Goal: Information Seeking & Learning: Learn about a topic

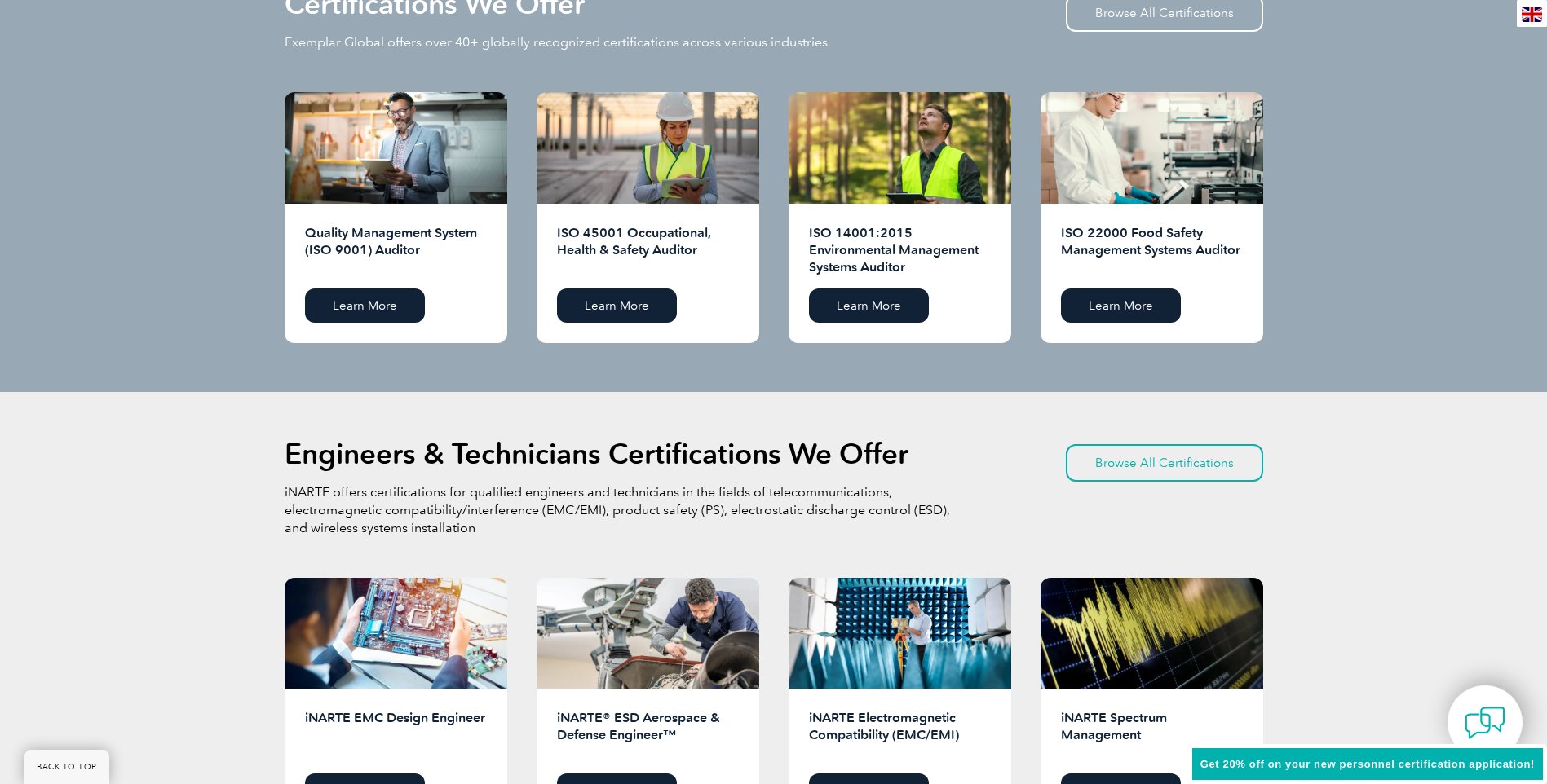
scroll to position [1712, 0]
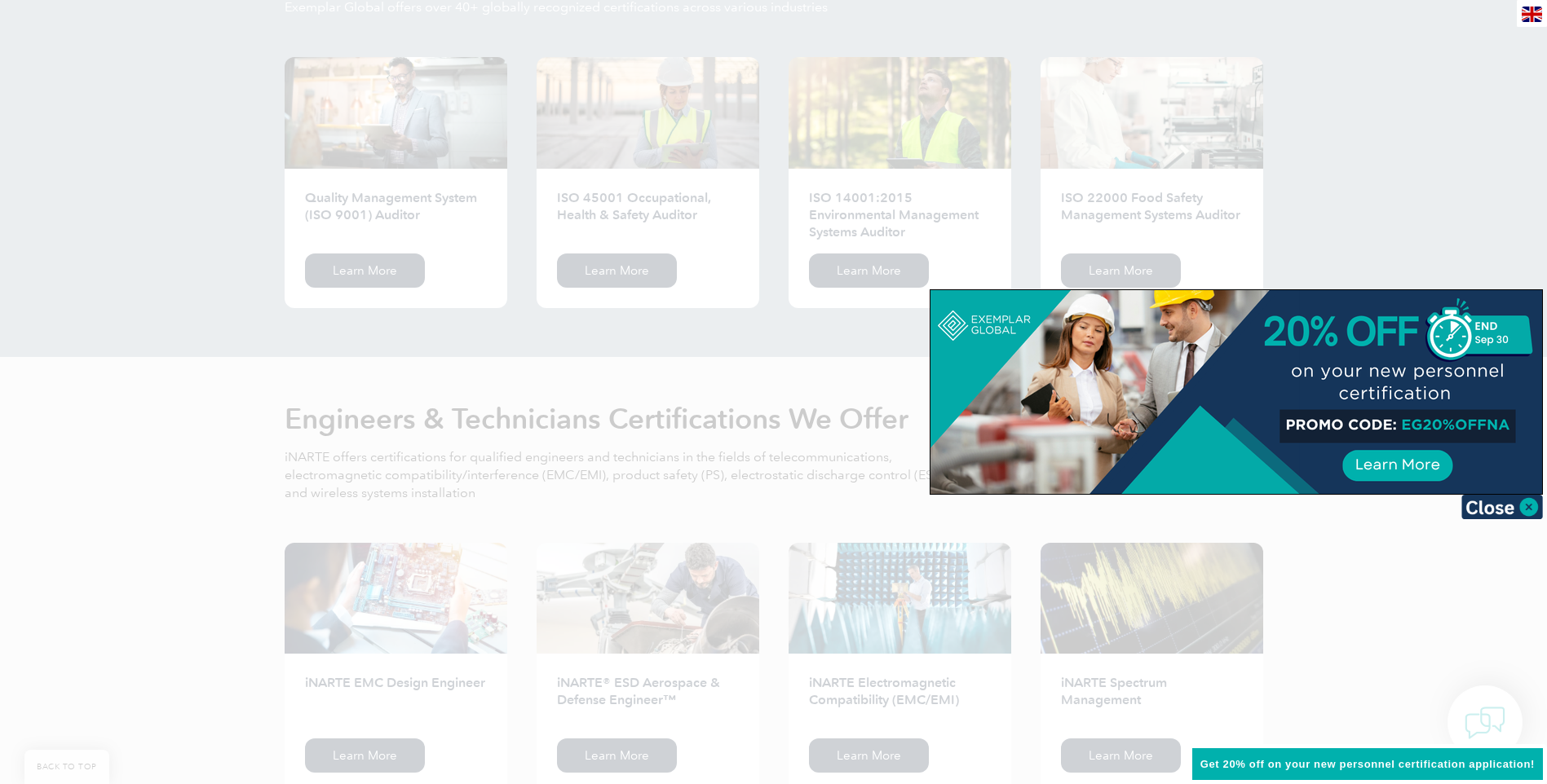
click at [1514, 618] on div at bounding box center [773, 392] width 1547 height 784
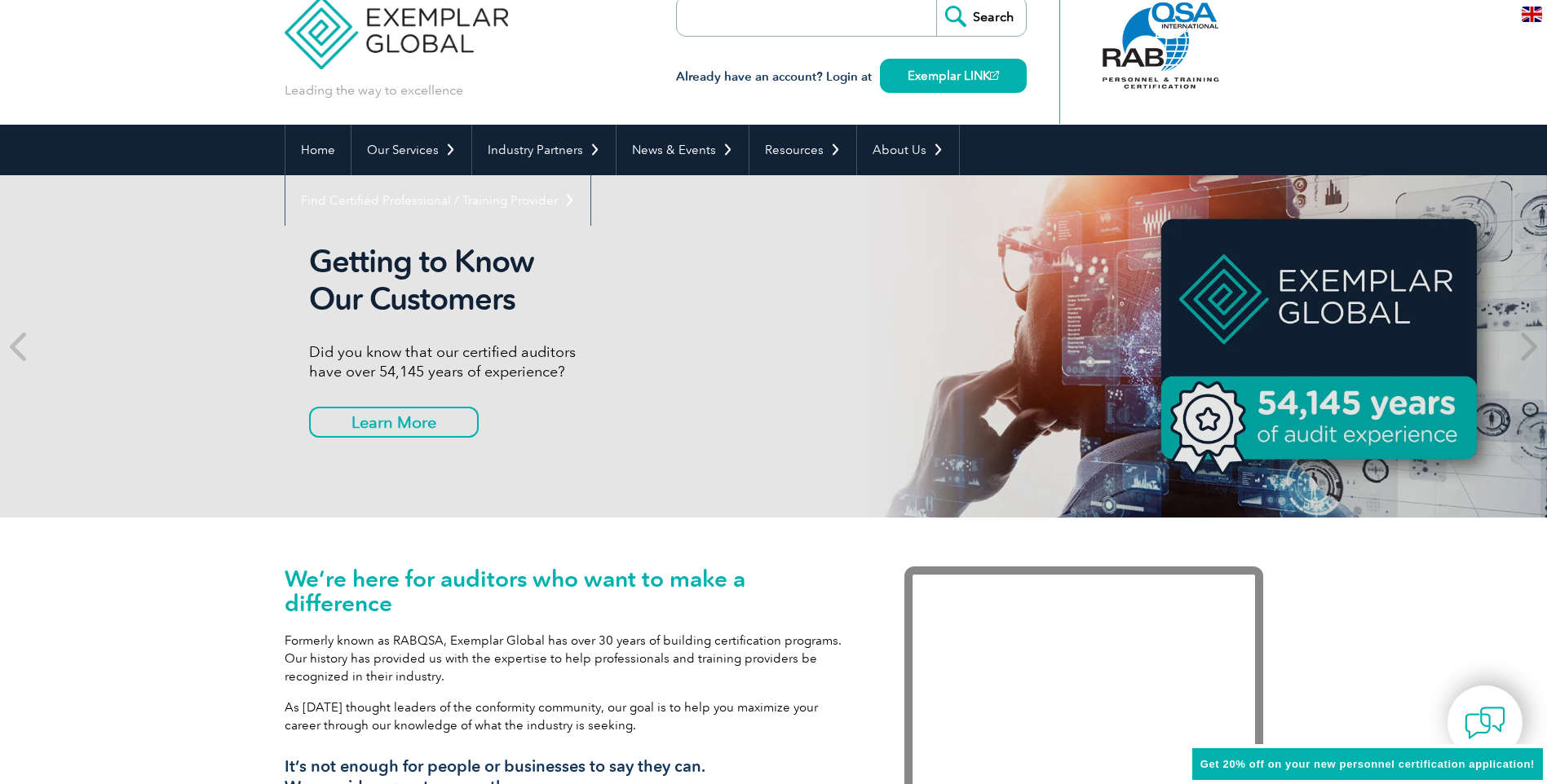
scroll to position [0, 0]
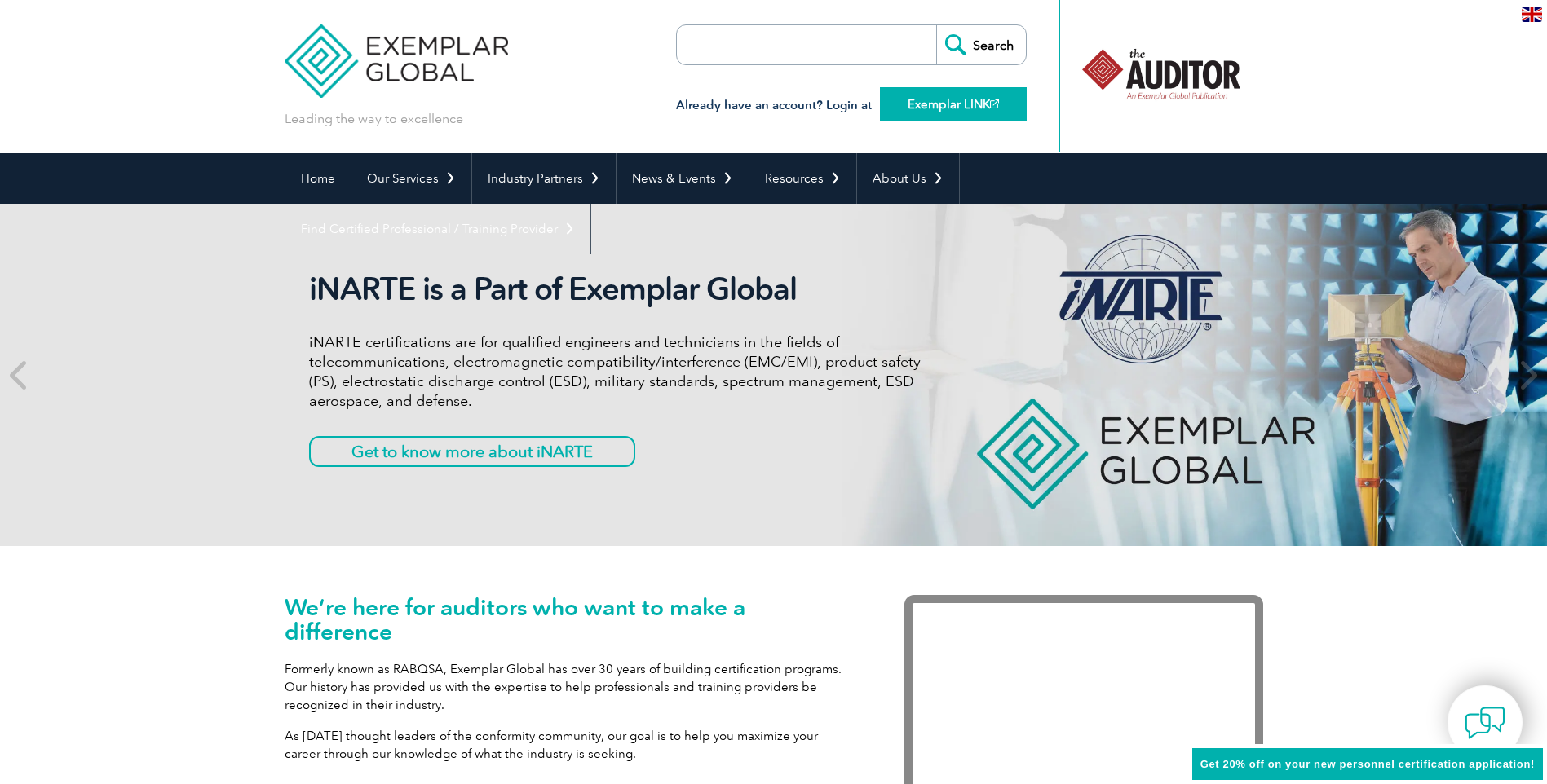
click at [964, 106] on link "Exemplar LINK" at bounding box center [953, 104] width 147 height 34
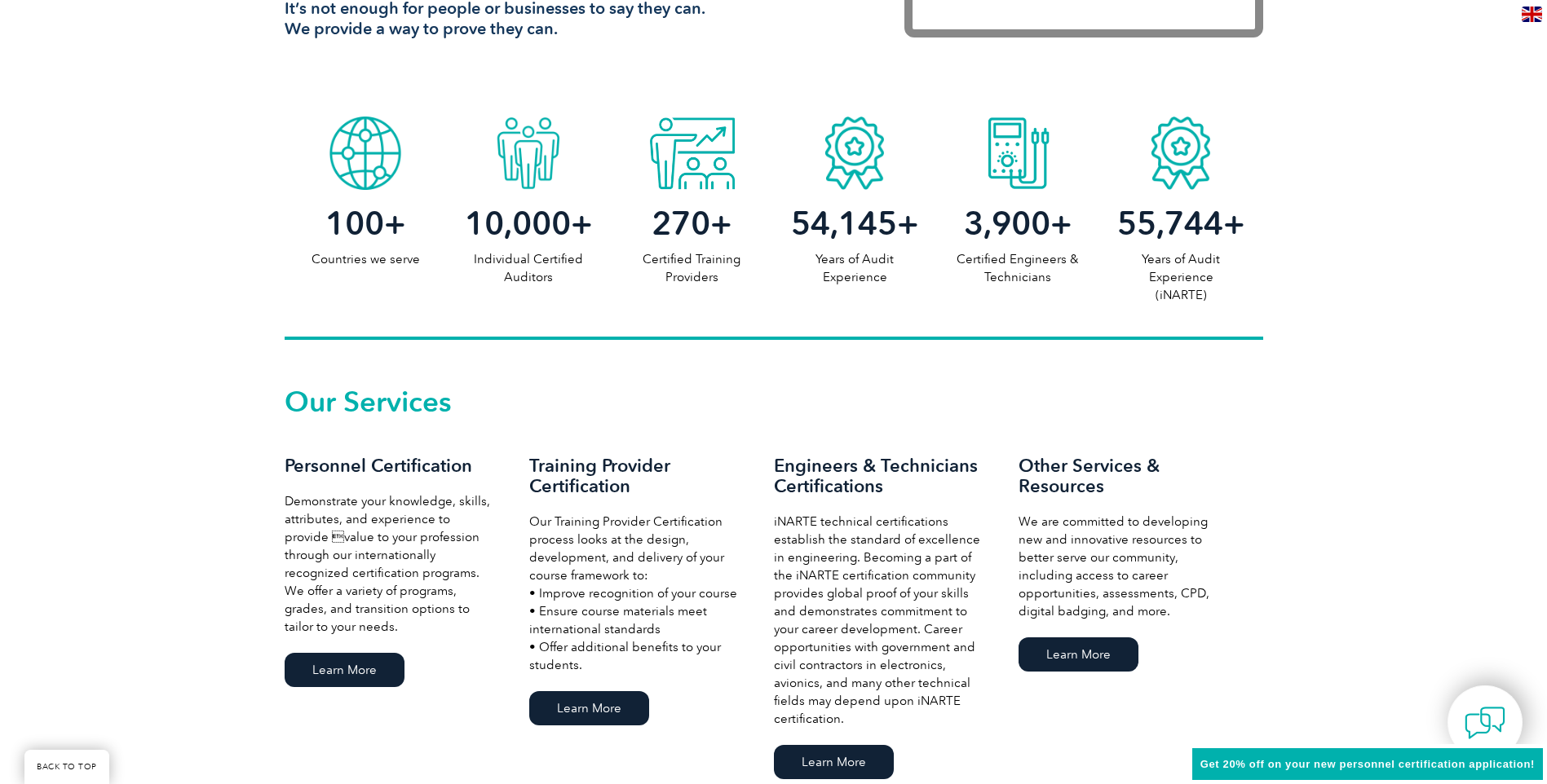
scroll to position [978, 0]
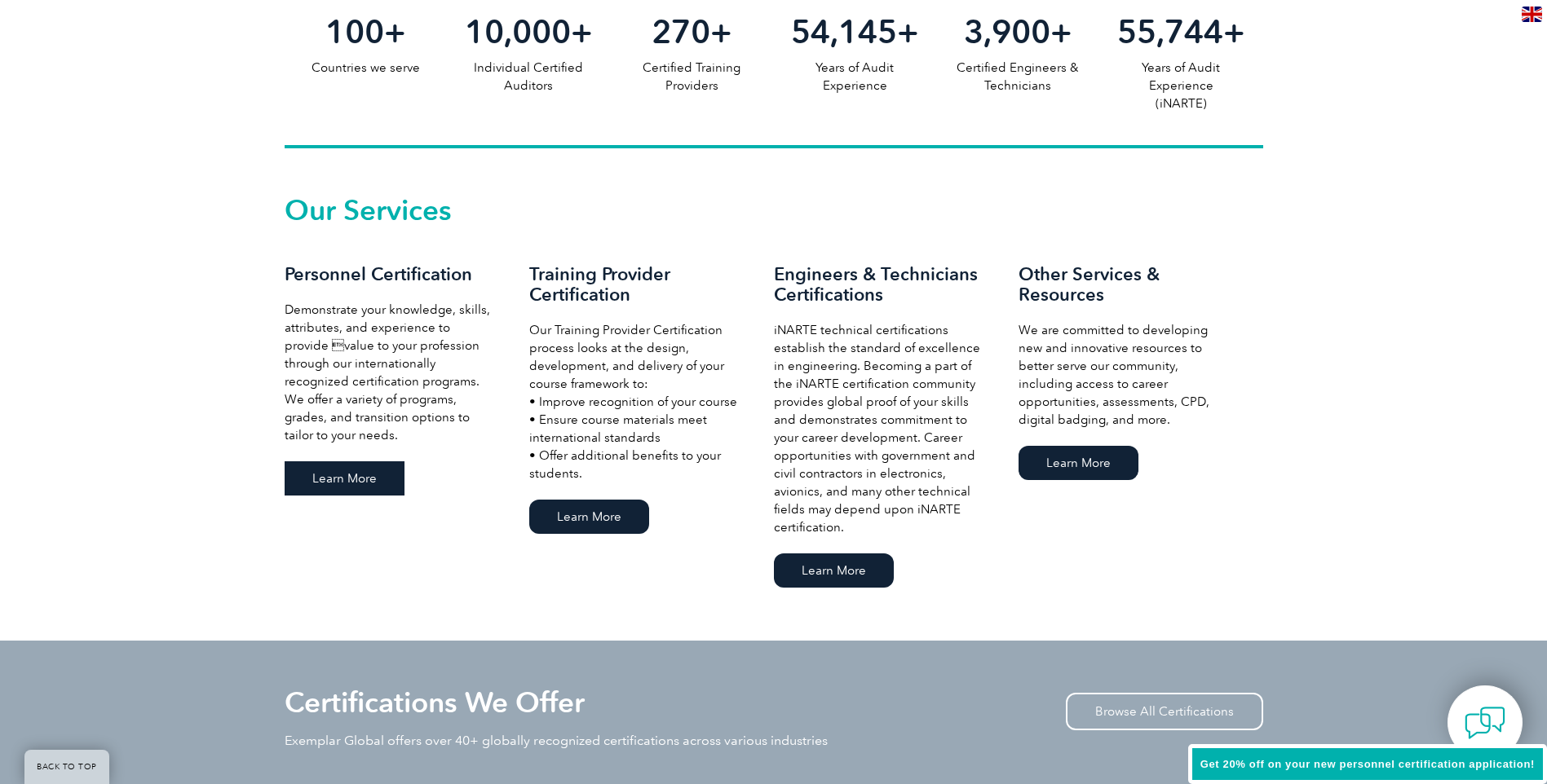
click at [358, 473] on link "Learn More" at bounding box center [344, 478] width 120 height 34
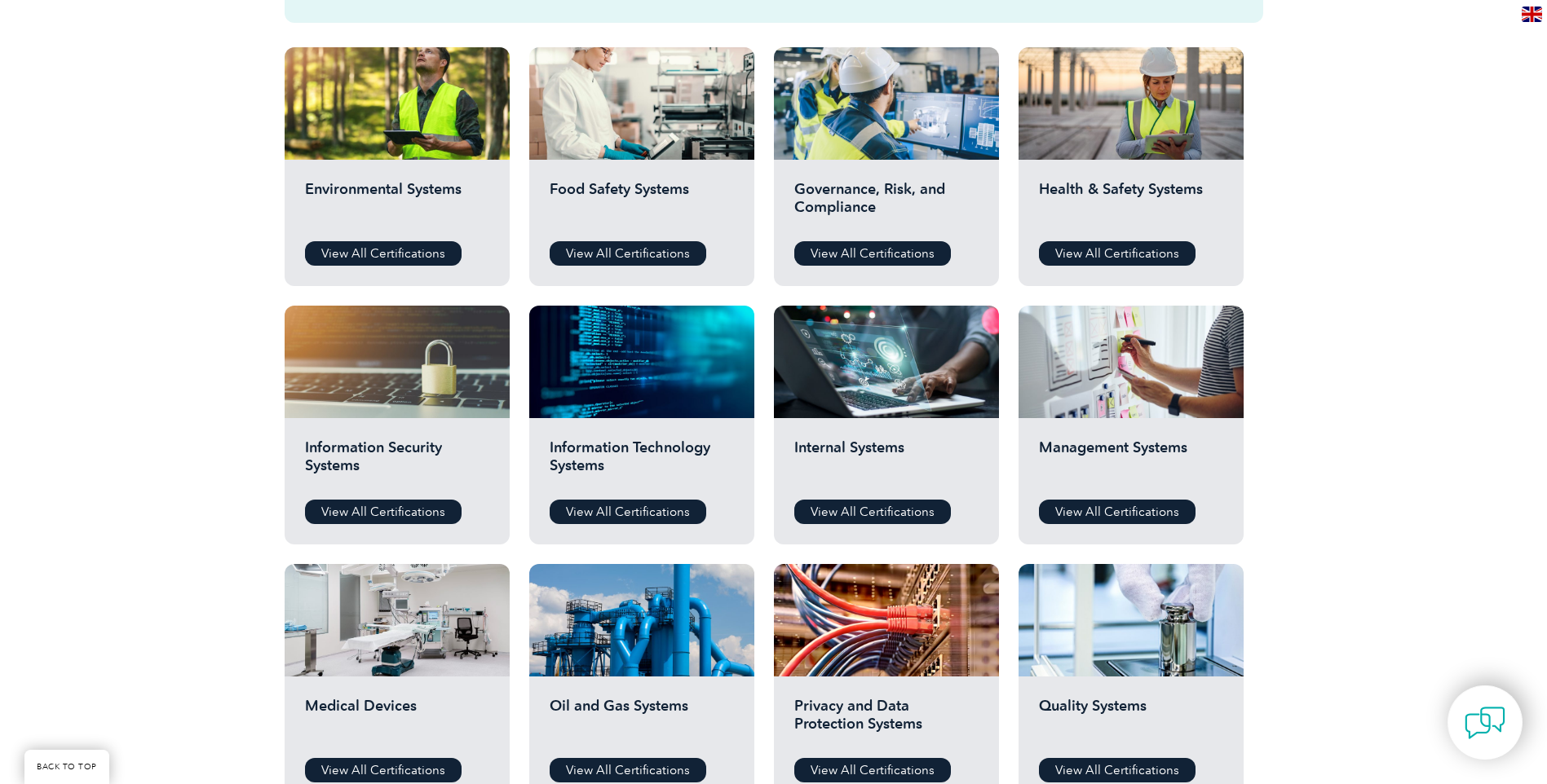
scroll to position [326, 0]
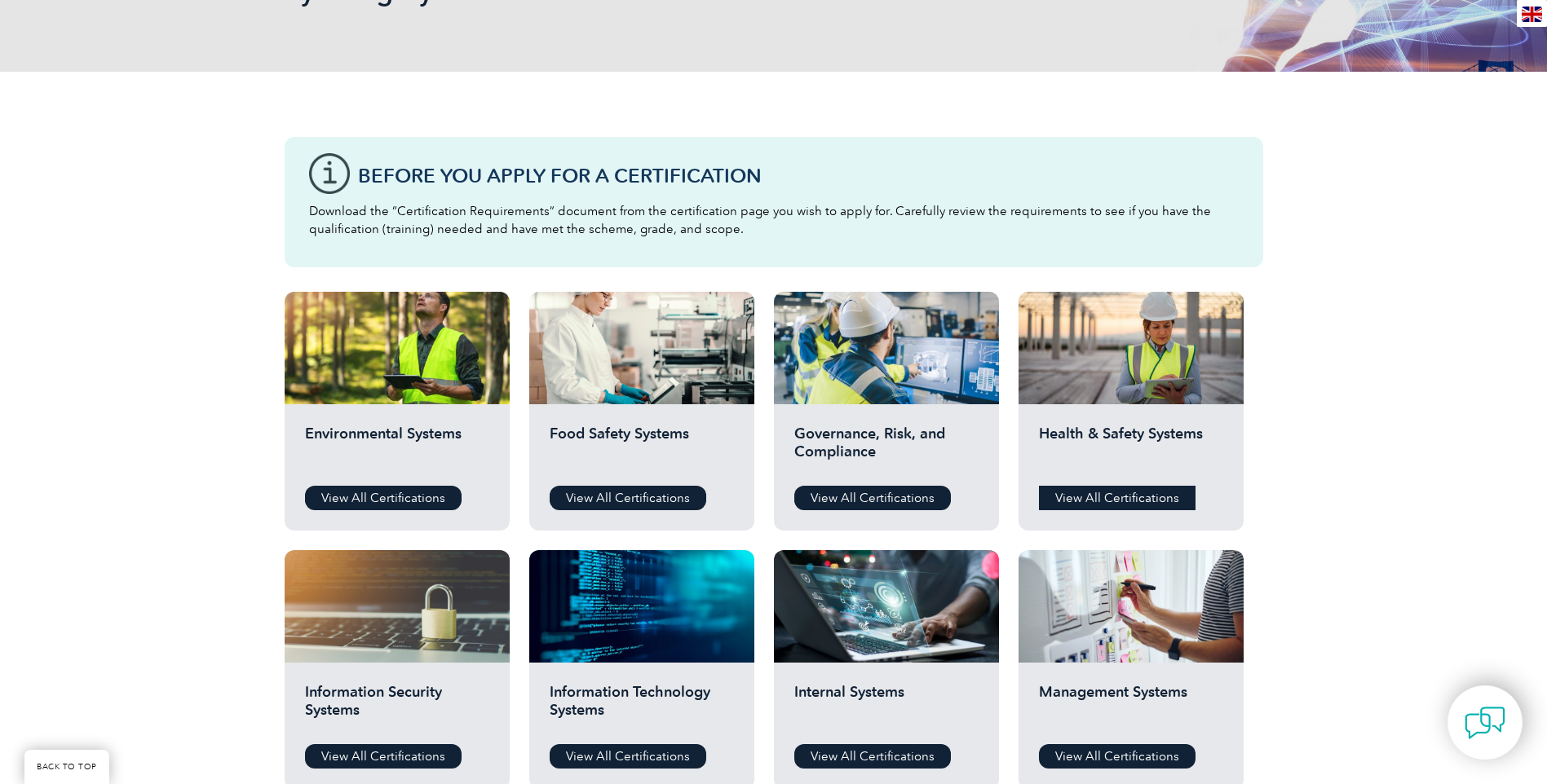
click at [1134, 504] on link "View All Certifications" at bounding box center [1117, 498] width 156 height 24
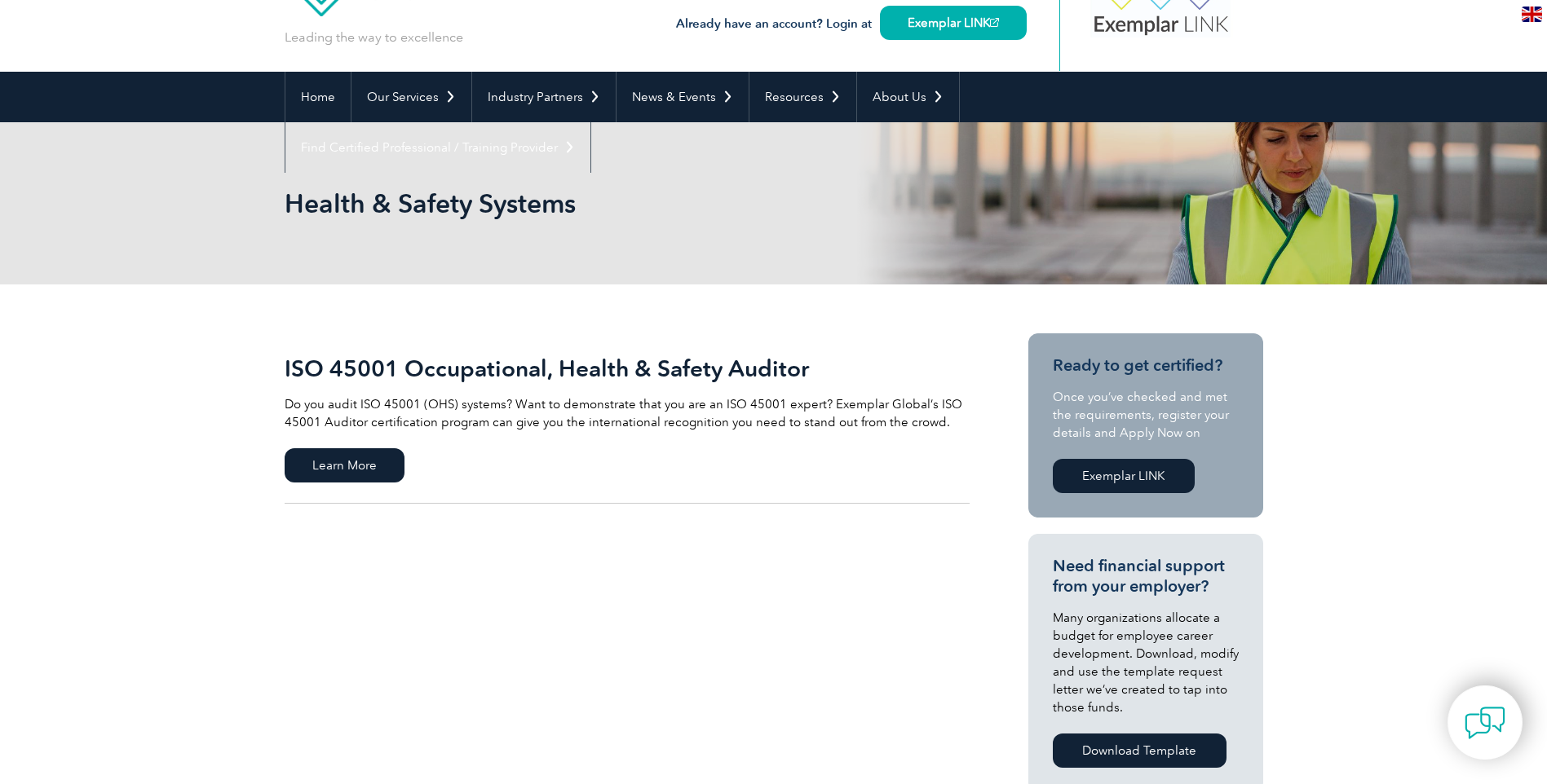
scroll to position [163, 0]
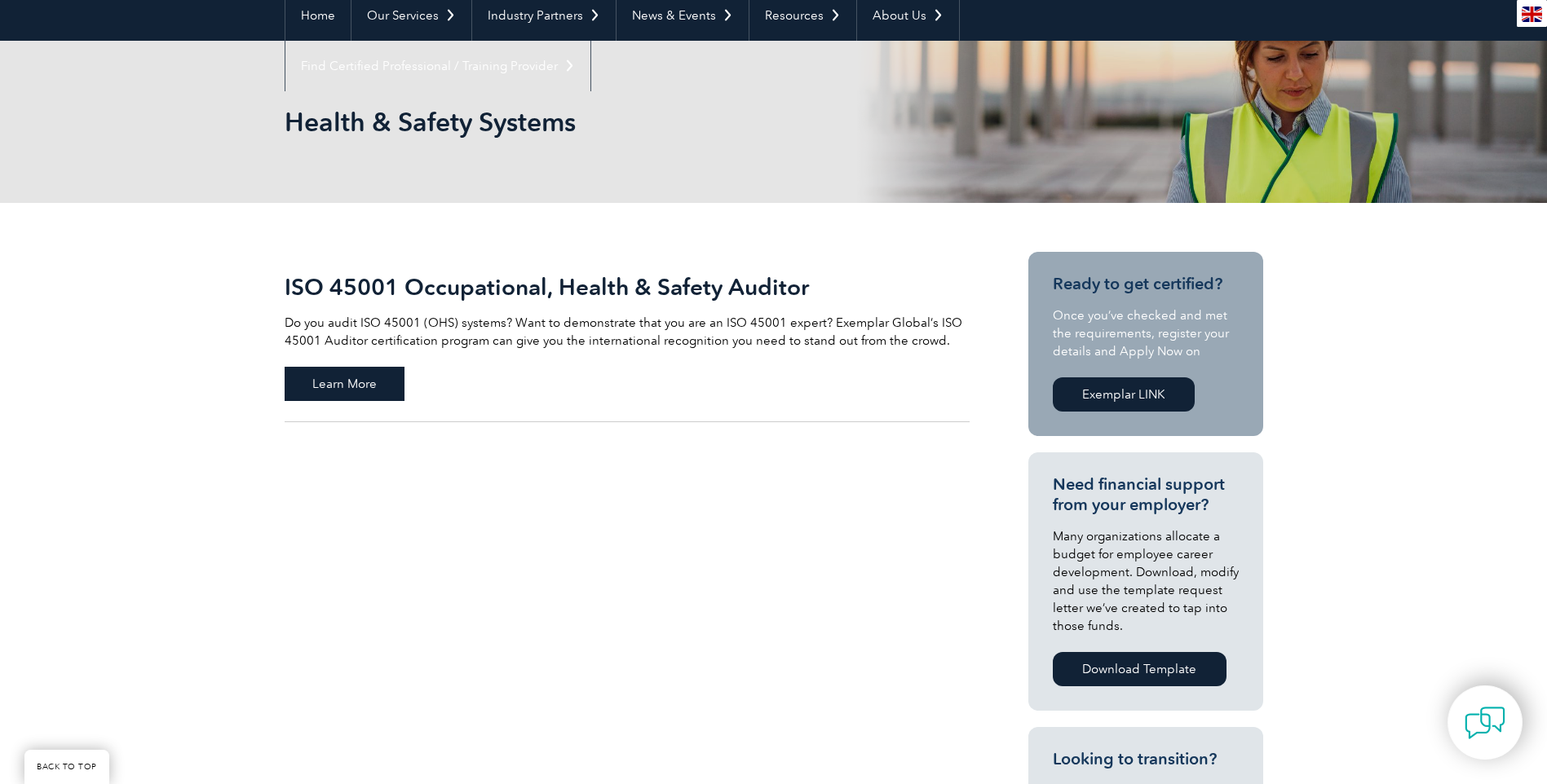
click at [345, 378] on span "Learn More" at bounding box center [344, 384] width 120 height 34
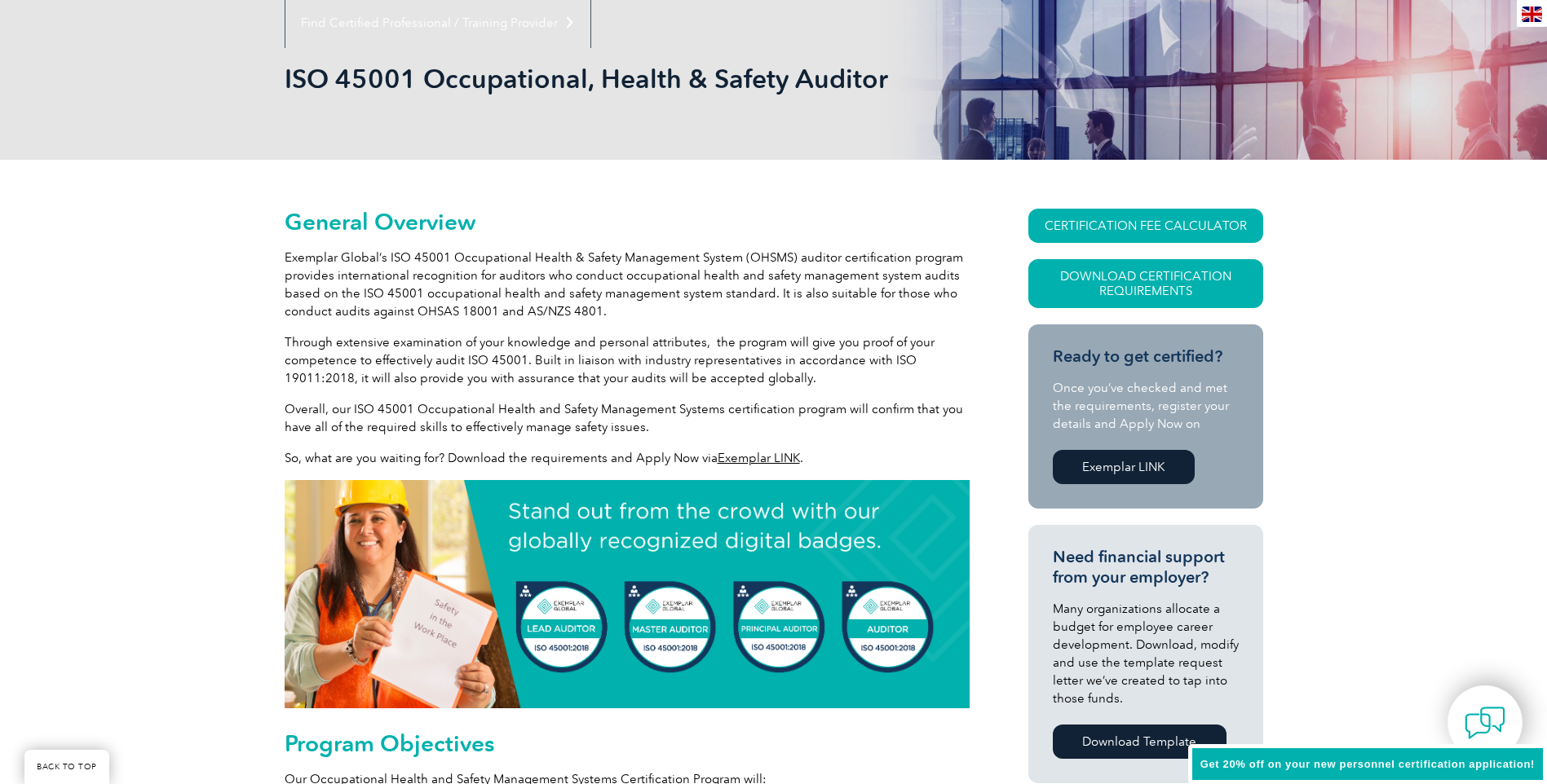
scroll to position [490, 0]
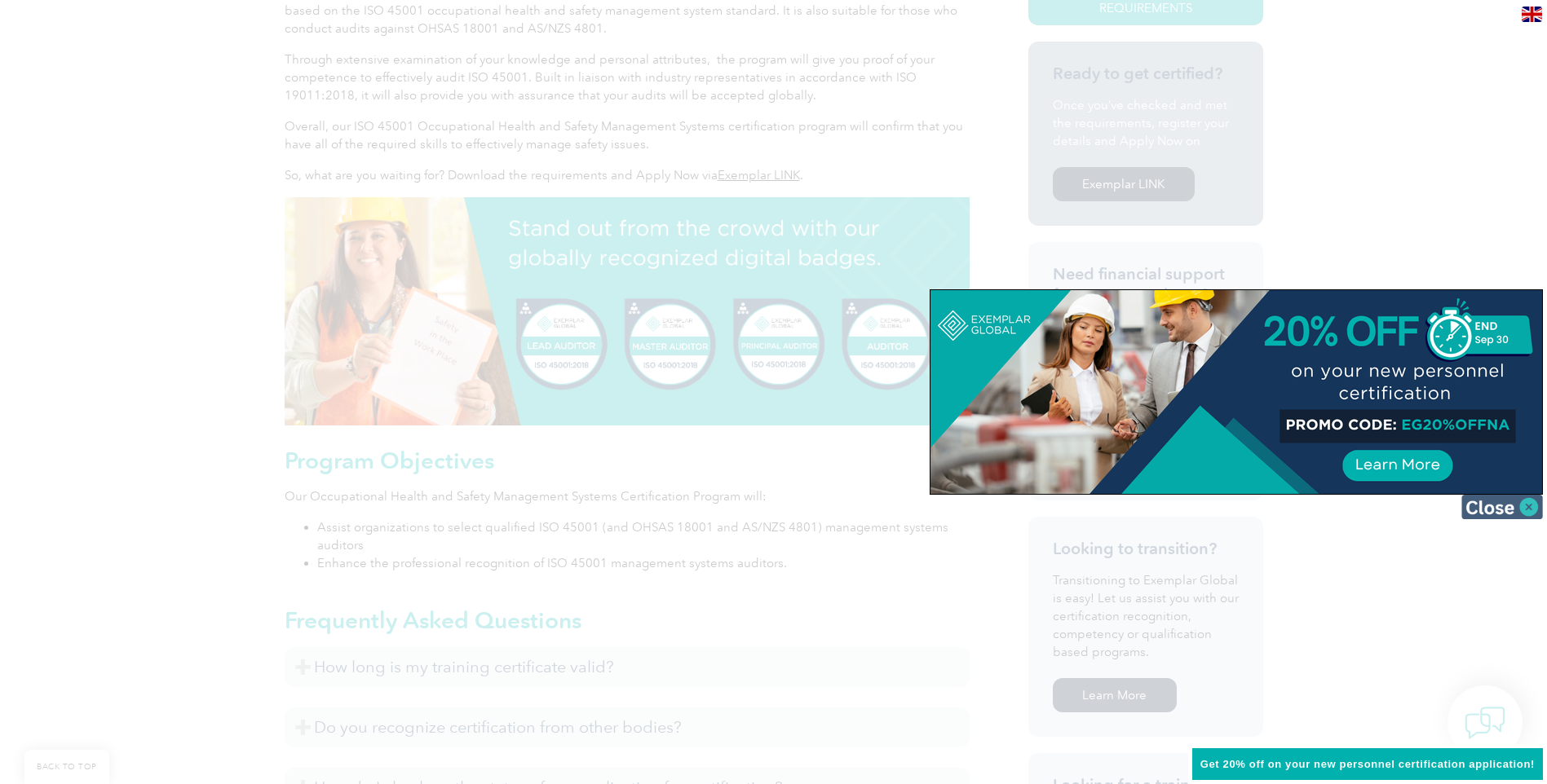
click at [1529, 509] on img at bounding box center [1502, 507] width 82 height 24
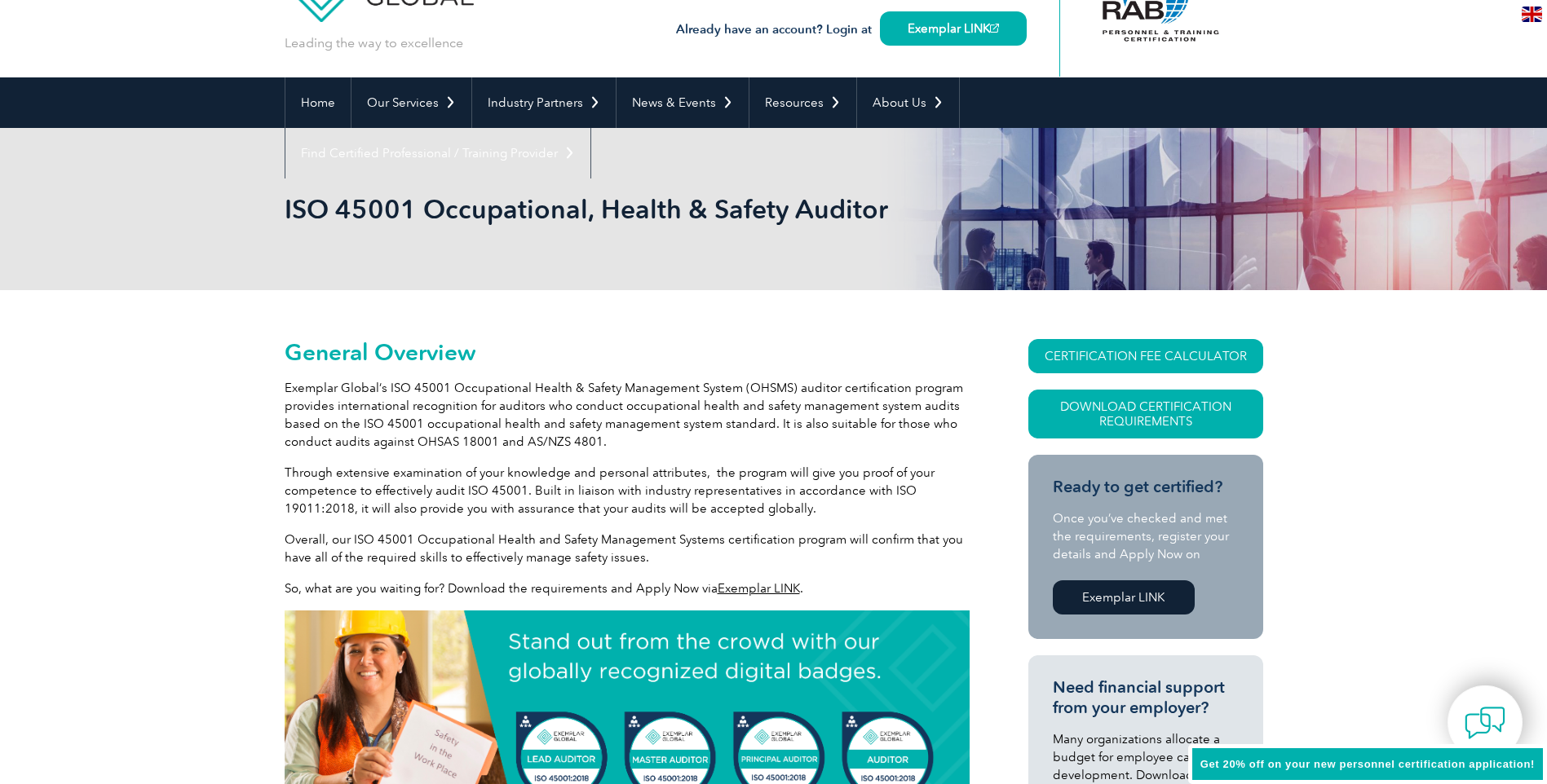
scroll to position [0, 0]
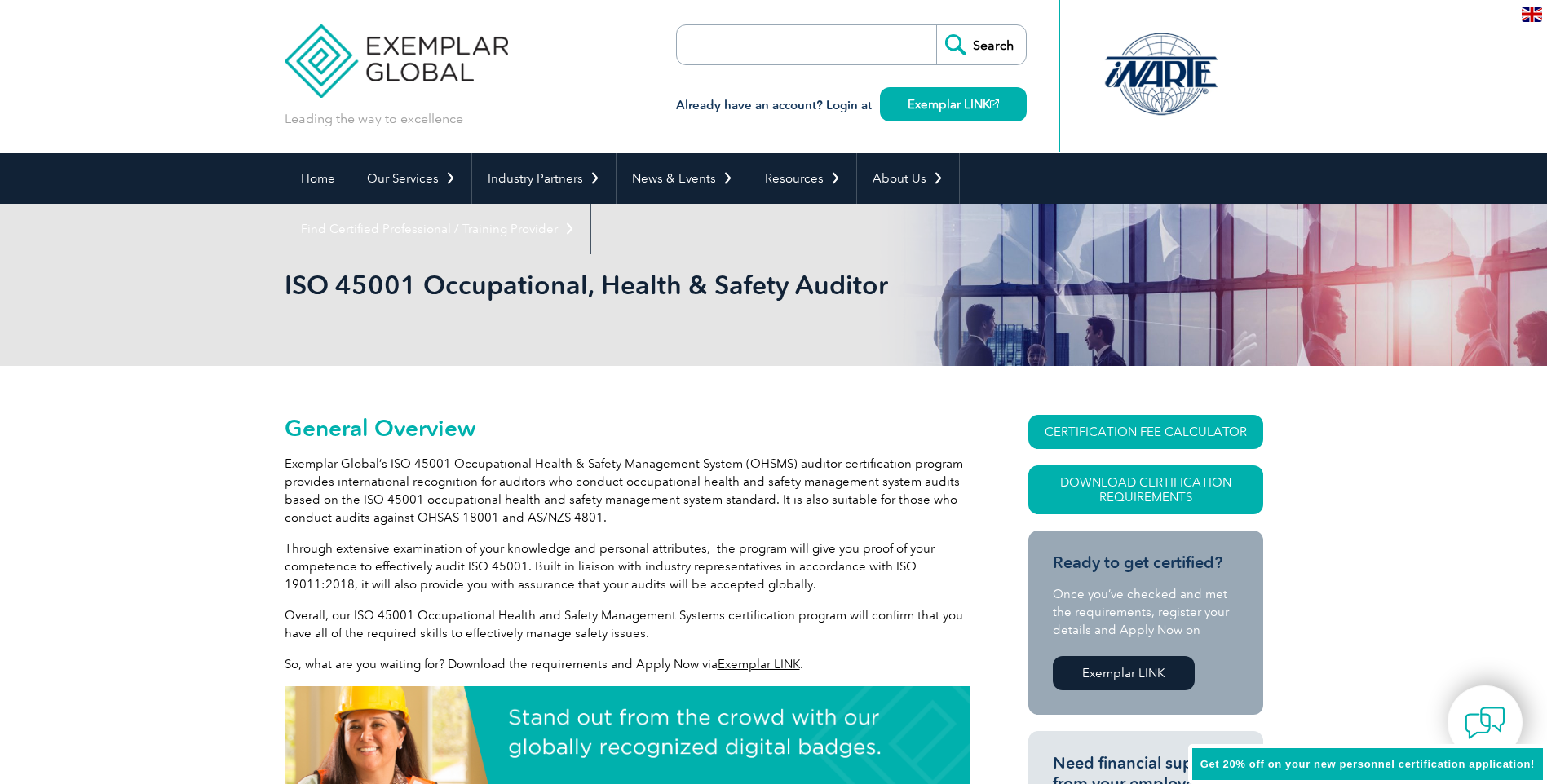
click at [1129, 674] on link "Exemplar LINK" at bounding box center [1123, 673] width 142 height 34
